Goal: Task Accomplishment & Management: Manage account settings

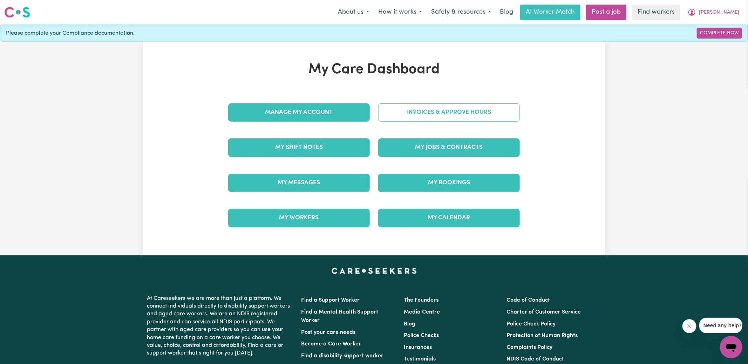
click at [396, 112] on link "Invoices & Approve Hours" at bounding box center [449, 112] width 142 height 18
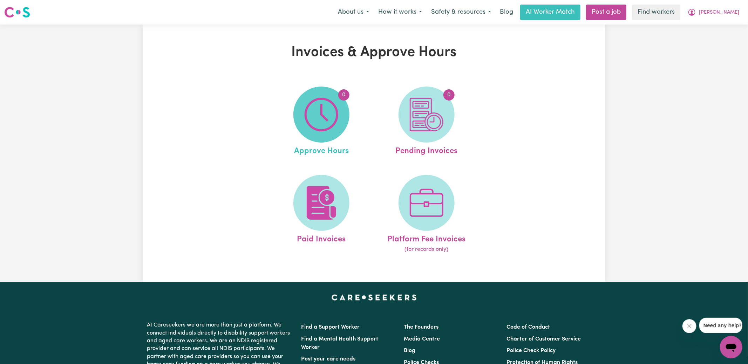
click at [316, 117] on img at bounding box center [322, 115] width 34 height 34
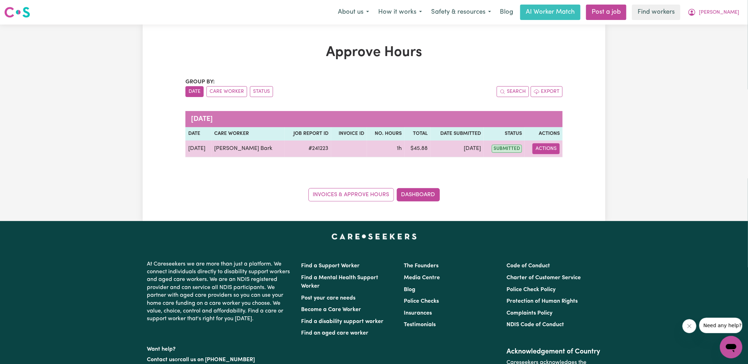
click at [544, 149] on button "Actions" at bounding box center [546, 148] width 27 height 11
click at [553, 163] on link "View Job Report" at bounding box center [566, 165] width 60 height 14
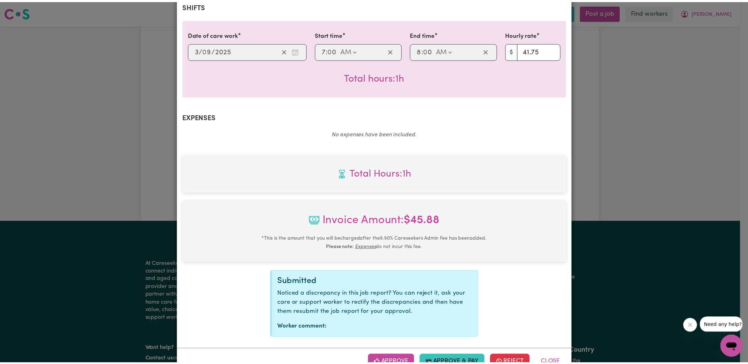
scroll to position [175, 0]
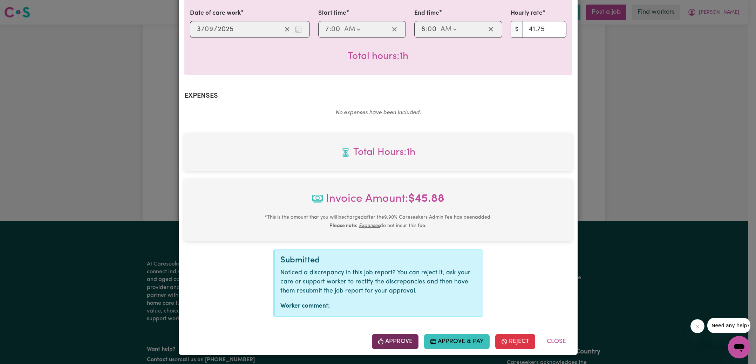
click at [398, 339] on button "Approve" at bounding box center [395, 341] width 47 height 15
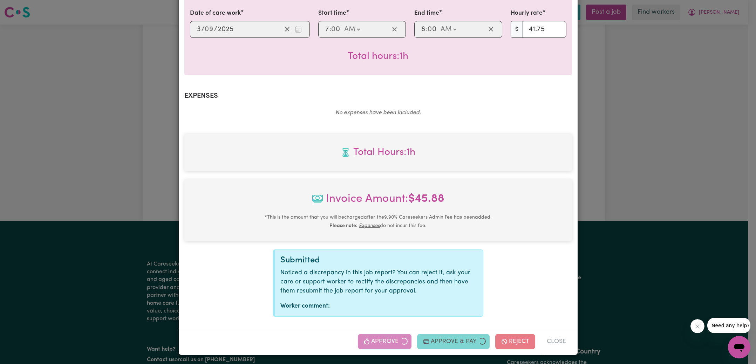
click at [606, 161] on div "Job Report # 241223 - [PERSON_NAME] Summary Job report # 241223 Client name: [P…" at bounding box center [378, 182] width 756 height 364
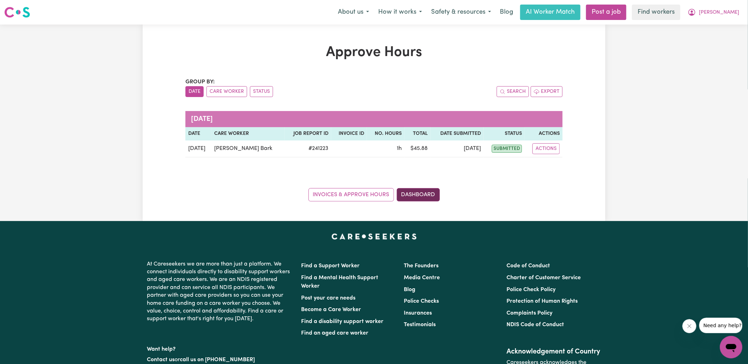
click at [425, 196] on link "Dashboard" at bounding box center [418, 194] width 43 height 13
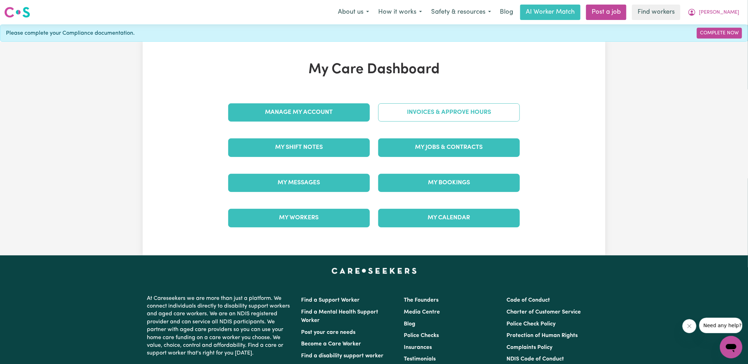
click at [423, 108] on link "Invoices & Approve Hours" at bounding box center [449, 112] width 142 height 18
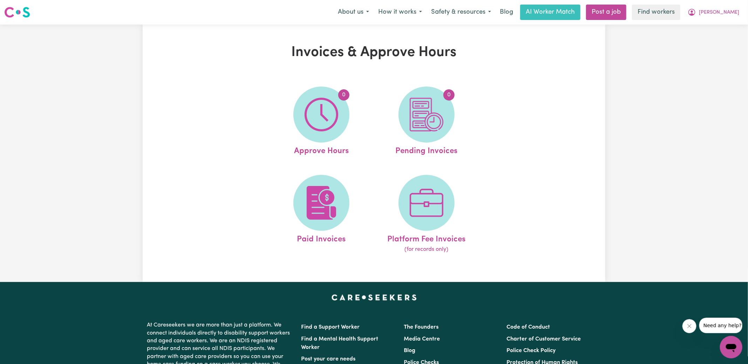
click at [423, 108] on img at bounding box center [427, 115] width 34 height 34
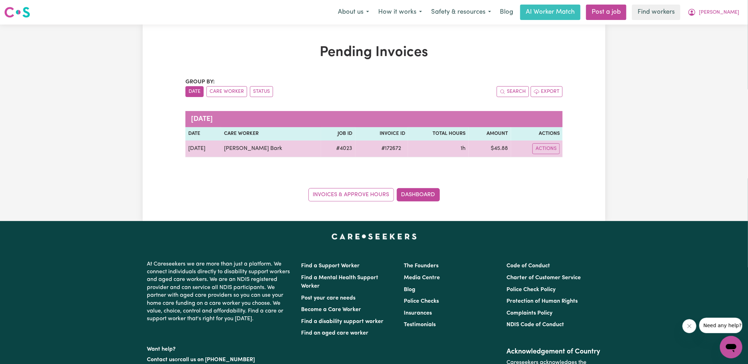
click at [377, 149] on span "# 172672" at bounding box center [391, 148] width 28 height 8
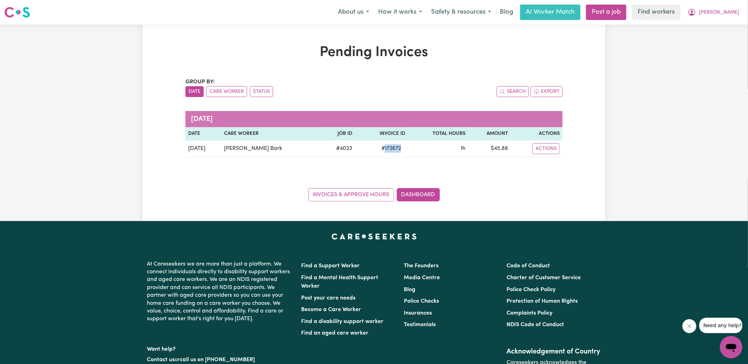
copy span "172672"
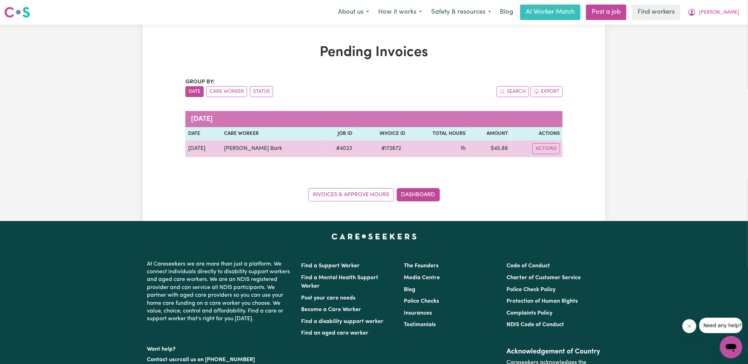
click at [492, 148] on td "$ 45.88" at bounding box center [490, 149] width 42 height 17
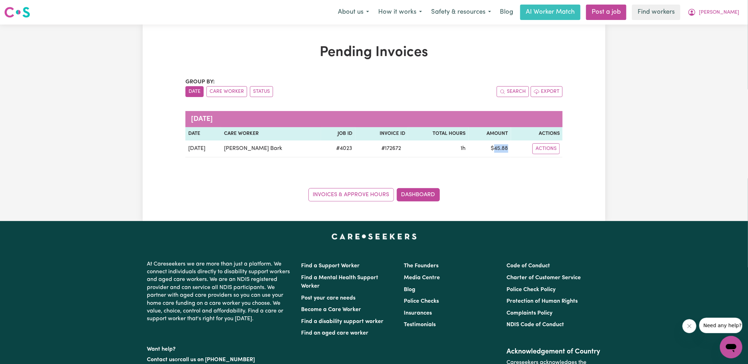
copy td "45.88"
click at [696, 15] on icon "My Account" at bounding box center [692, 12] width 8 height 8
click at [713, 38] on link "Logout" at bounding box center [715, 40] width 55 height 13
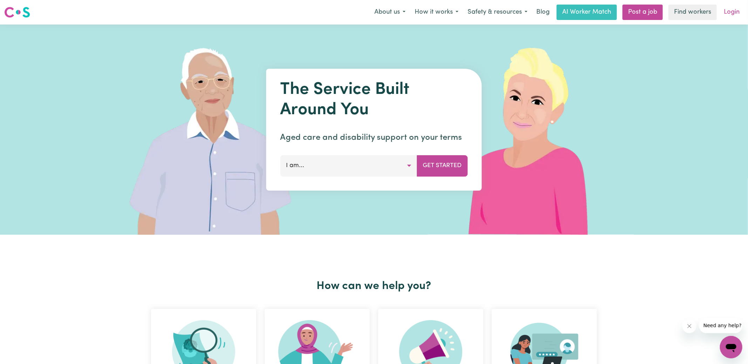
click at [723, 14] on link "Login" at bounding box center [732, 12] width 24 height 15
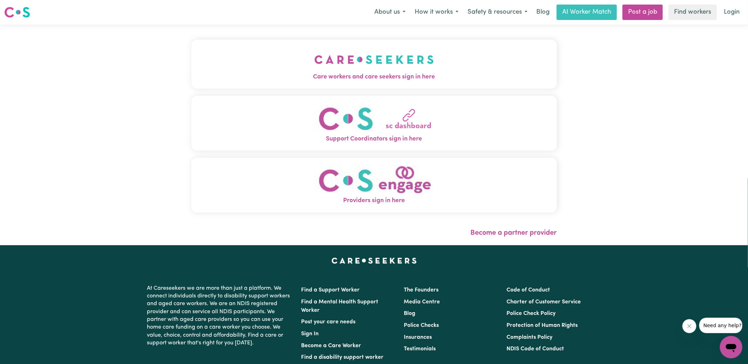
click at [395, 61] on img "Care workers and care seekers sign in here" at bounding box center [375, 60] width 120 height 26
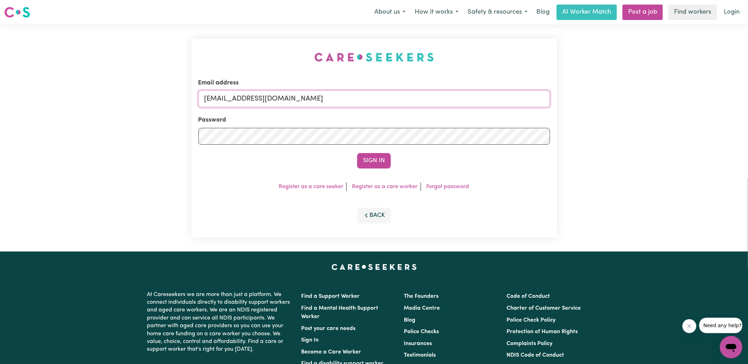
drag, startPoint x: 444, startPoint y: 97, endPoint x: 11, endPoint y: 96, distance: 433.1
click at [11, 96] on div "Email address [EMAIL_ADDRESS][DOMAIN_NAME] Password Sign In Register as a care …" at bounding box center [374, 138] width 748 height 227
type input "[PERSON_NAME][EMAIL_ADDRESS][DOMAIN_NAME]"
click at [357, 153] on button "Sign In" at bounding box center [374, 160] width 34 height 15
